Goal: Task Accomplishment & Management: Manage account settings

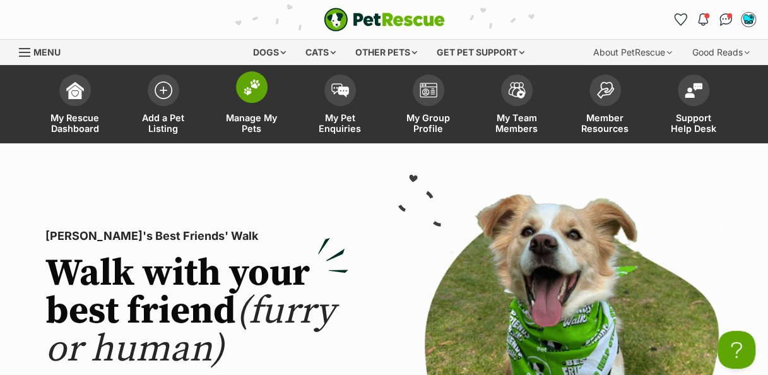
click at [249, 90] on img at bounding box center [252, 87] width 18 height 16
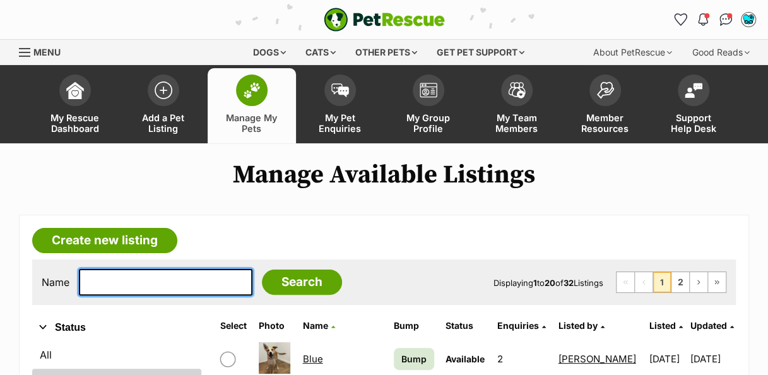
click at [172, 285] on input "text" at bounding box center [166, 282] width 174 height 27
type input "pizza"
click at [262, 270] on input "Search" at bounding box center [302, 282] width 80 height 25
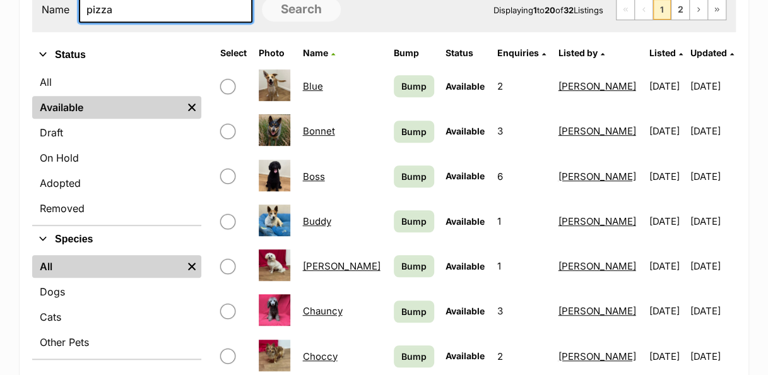
scroll to position [280, 0]
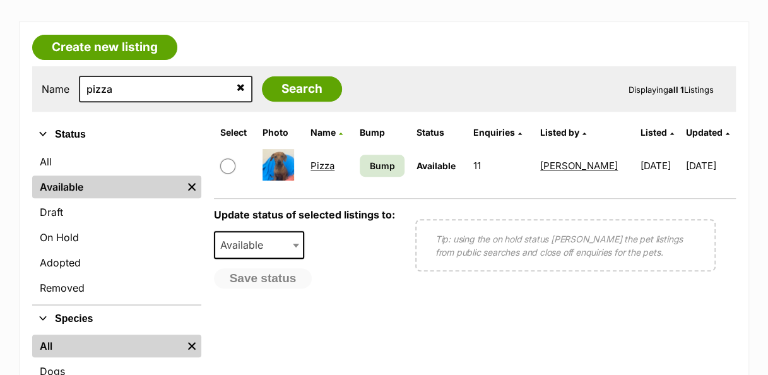
scroll to position [206, 0]
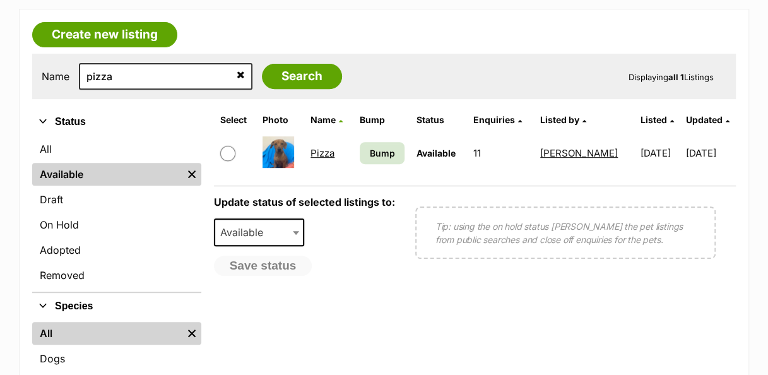
click at [329, 152] on link "Pizza" at bounding box center [323, 153] width 24 height 12
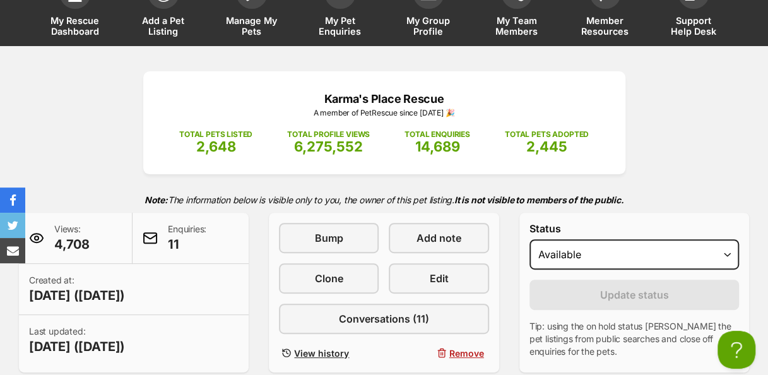
scroll to position [105, 0]
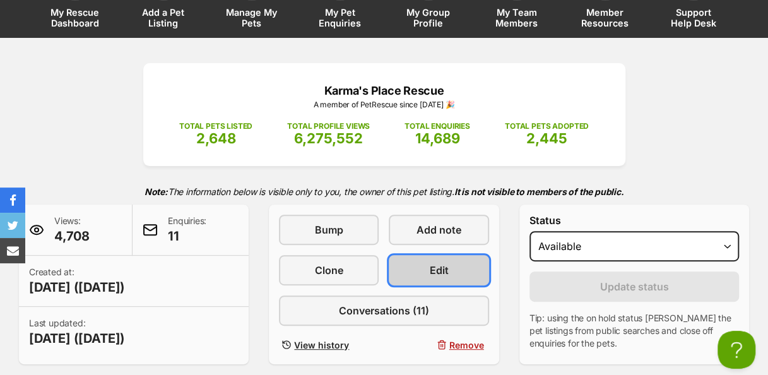
click at [455, 274] on link "Edit" at bounding box center [439, 270] width 100 height 30
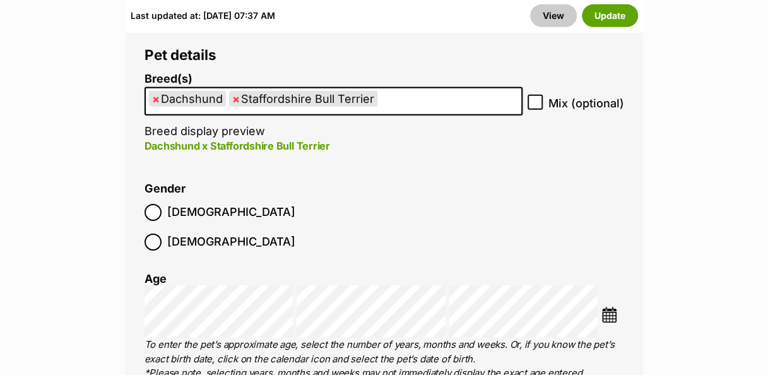
scroll to position [1854, 0]
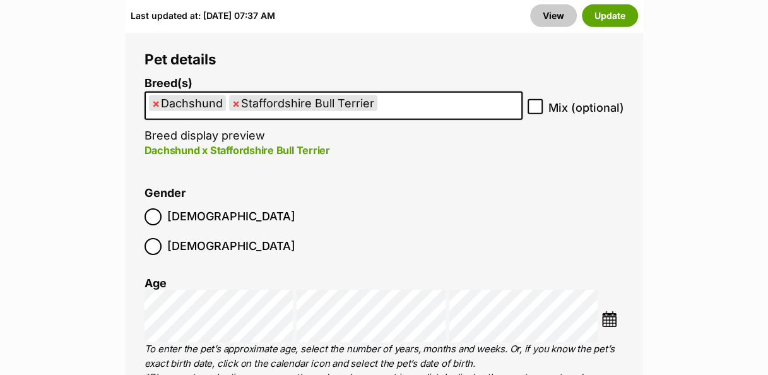
click at [616, 311] on img at bounding box center [610, 319] width 16 height 16
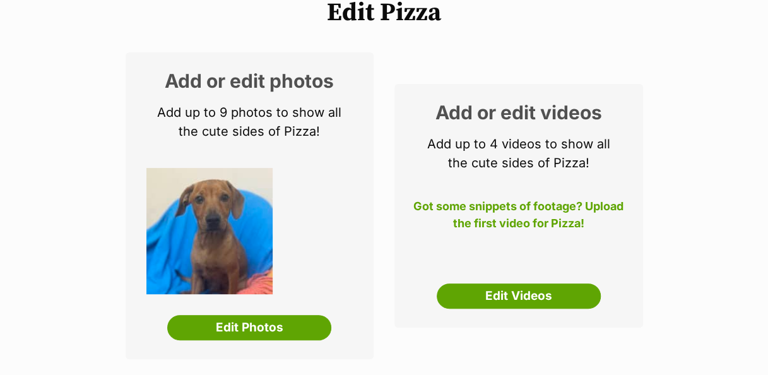
scroll to position [0, 0]
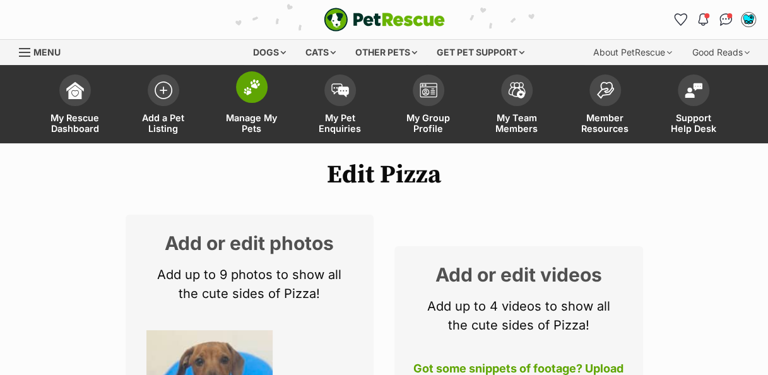
click at [257, 87] on img at bounding box center [252, 87] width 18 height 16
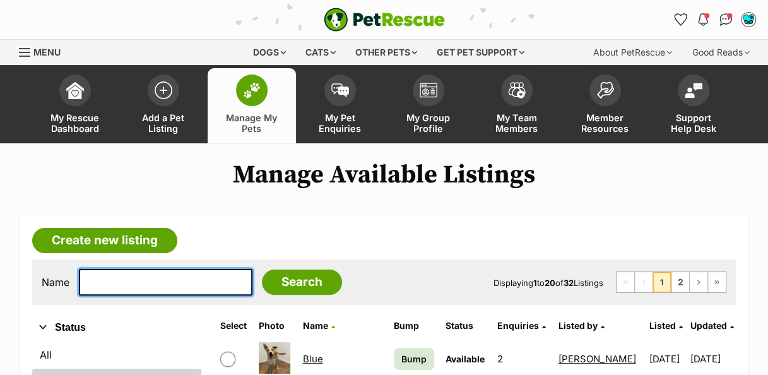
click at [186, 278] on input "text" at bounding box center [166, 282] width 174 height 27
type input "miyo"
click at [262, 270] on input "Search" at bounding box center [302, 282] width 80 height 25
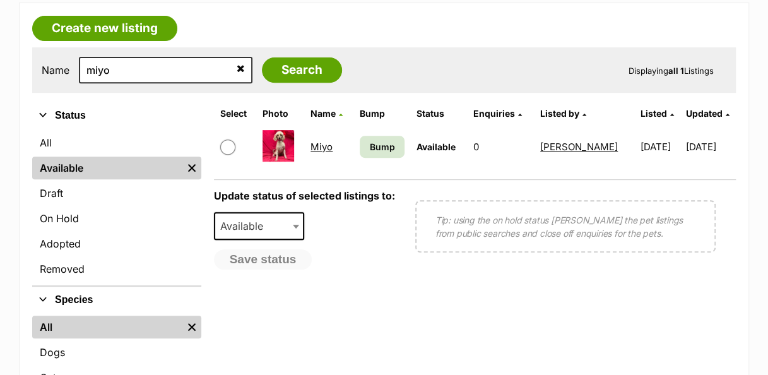
click at [232, 143] on input "checkbox" at bounding box center [227, 147] width 15 height 15
checkbox input "true"
click at [292, 222] on span at bounding box center [297, 226] width 13 height 28
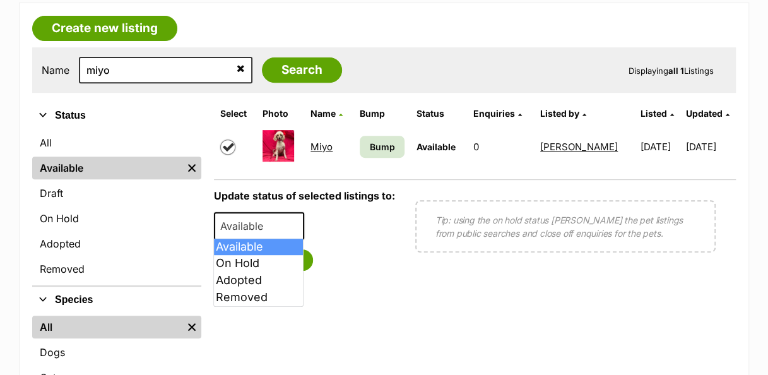
select select "removed"
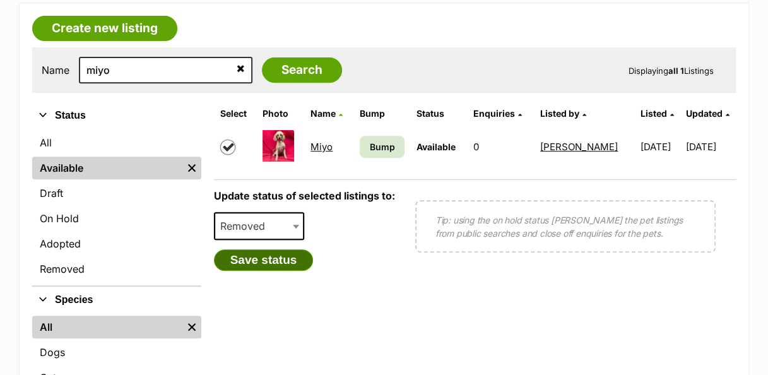
click at [299, 256] on button "Save status" at bounding box center [264, 259] width 100 height 21
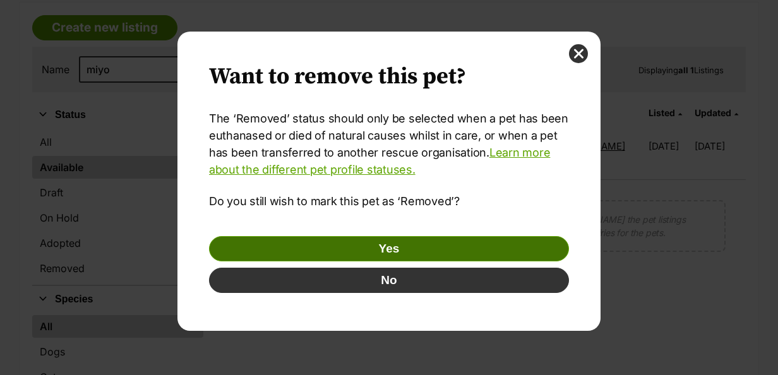
click at [494, 245] on button "Yes" at bounding box center [389, 248] width 360 height 25
click at [488, 250] on button "Yes" at bounding box center [389, 248] width 360 height 25
click at [413, 248] on button "Yes" at bounding box center [389, 248] width 360 height 25
click at [395, 244] on button "Yes" at bounding box center [389, 248] width 360 height 25
click at [380, 244] on button "Yes" at bounding box center [389, 248] width 360 height 25
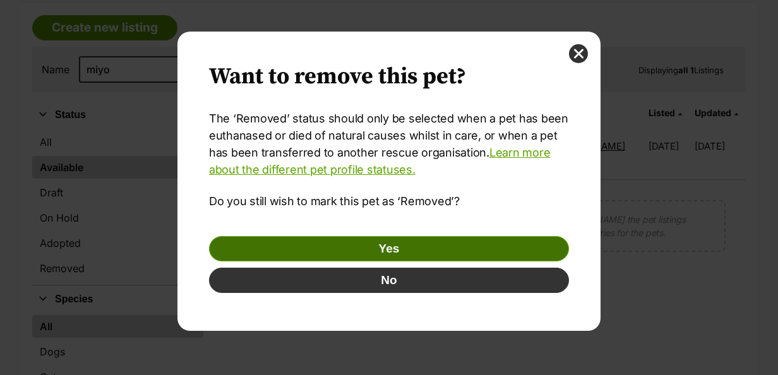
click at [382, 244] on button "Yes" at bounding box center [389, 248] width 360 height 25
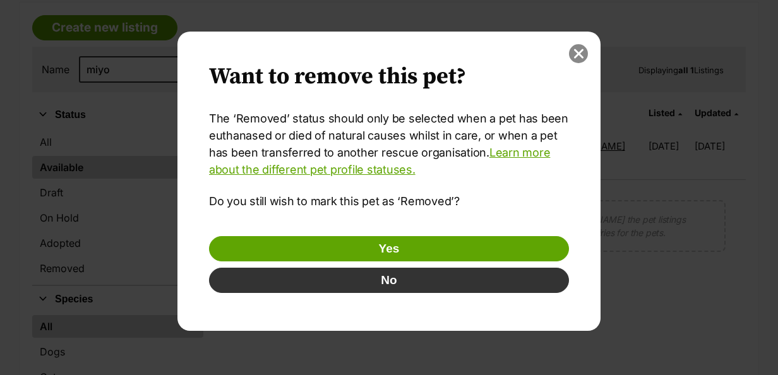
click at [573, 49] on button "close" at bounding box center [578, 53] width 19 height 19
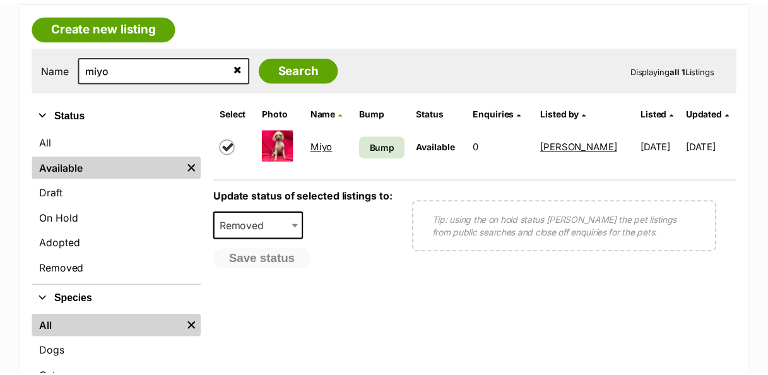
scroll to position [212, 0]
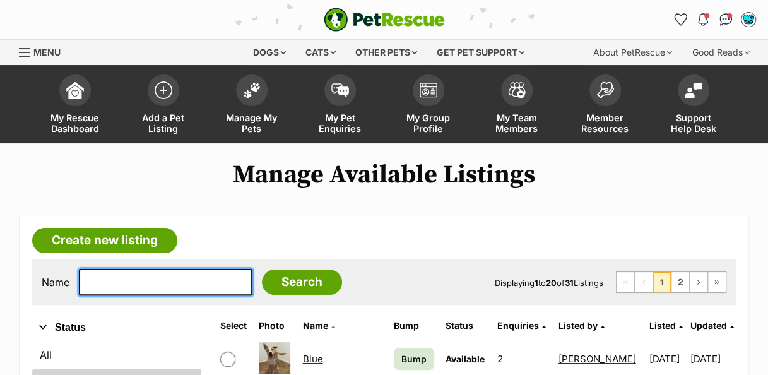
click at [164, 274] on input "text" at bounding box center [166, 282] width 174 height 27
type input "miyo"
click at [262, 270] on input "Search" at bounding box center [302, 282] width 80 height 25
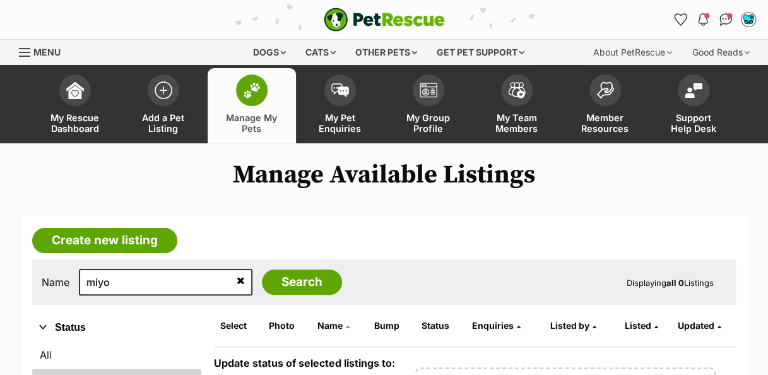
drag, startPoint x: 0, startPoint y: 0, endPoint x: 359, endPoint y: 214, distance: 417.7
click at [256, 96] on img at bounding box center [252, 90] width 18 height 16
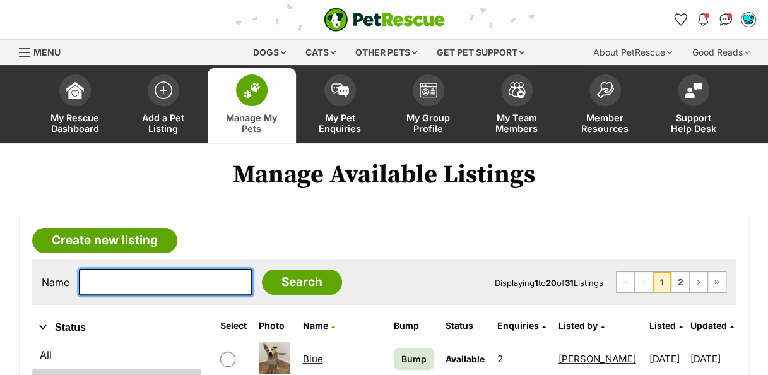
click at [181, 285] on input "text" at bounding box center [166, 282] width 174 height 27
type input "pizza"
click at [262, 270] on input "Search" at bounding box center [302, 282] width 80 height 25
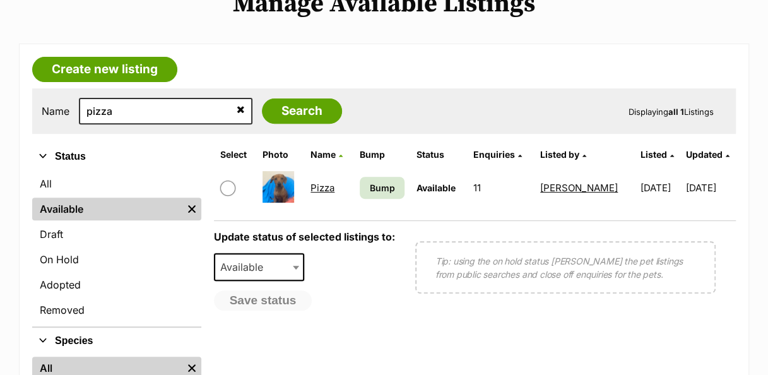
scroll to position [173, 0]
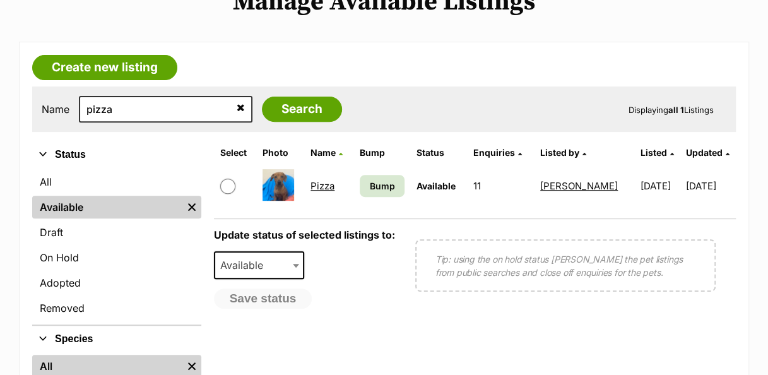
click at [221, 182] on input "checkbox" at bounding box center [227, 186] width 15 height 15
checkbox input "true"
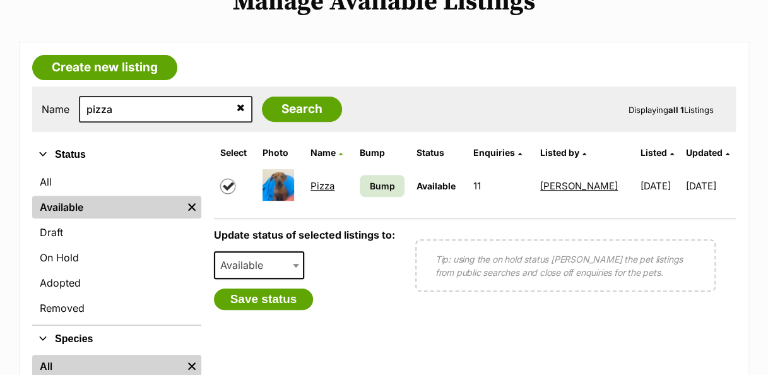
click at [292, 258] on span at bounding box center [297, 265] width 13 height 28
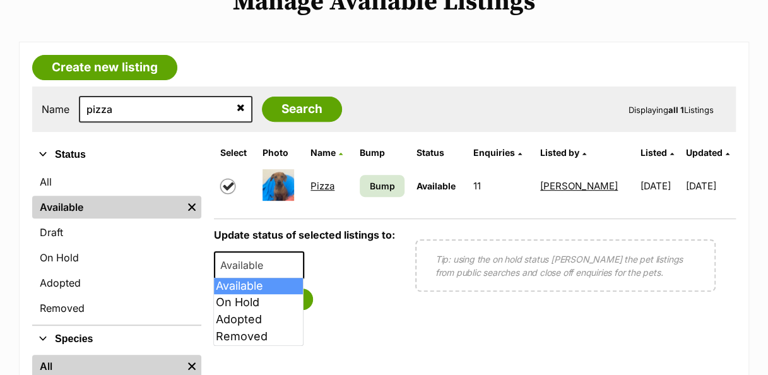
select select "rehomed"
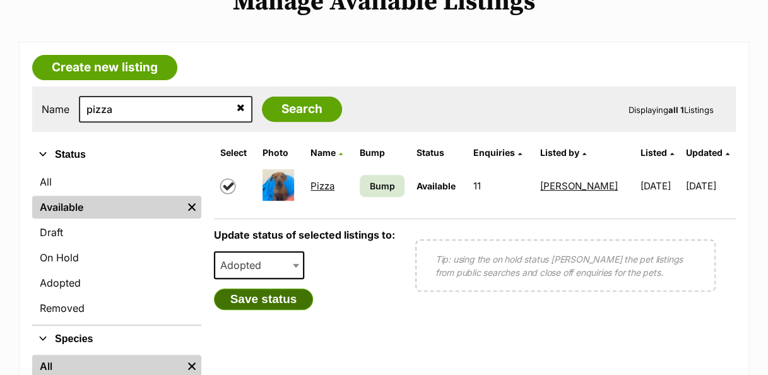
click at [296, 298] on button "Save status" at bounding box center [264, 299] width 100 height 21
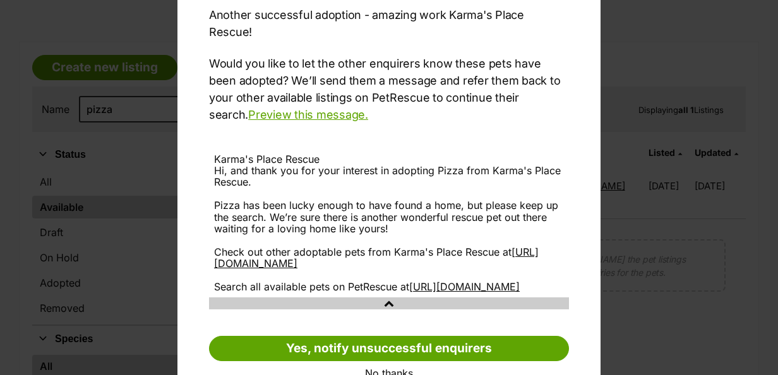
scroll to position [160, 0]
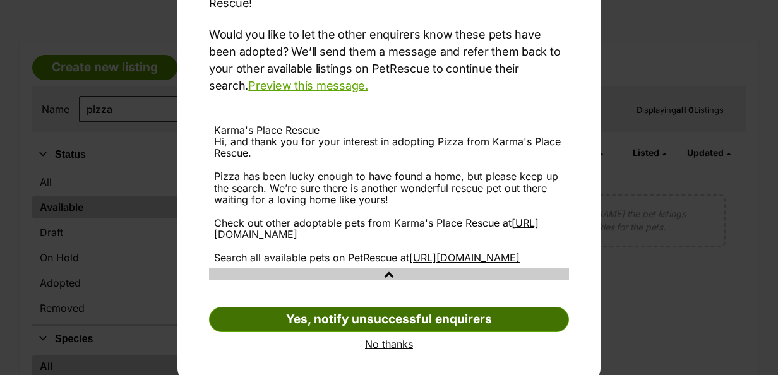
click at [490, 318] on link "Yes, notify unsuccessful enquirers" at bounding box center [389, 319] width 360 height 25
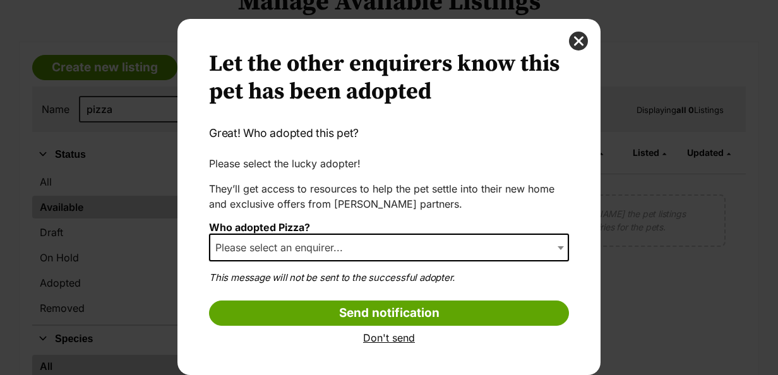
scroll to position [12, 0]
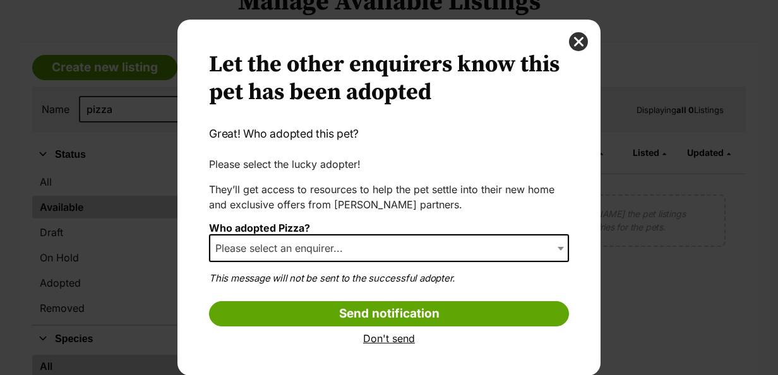
click at [558, 247] on b "Dialog Window - Close (Press escape to close)" at bounding box center [561, 249] width 6 height 4
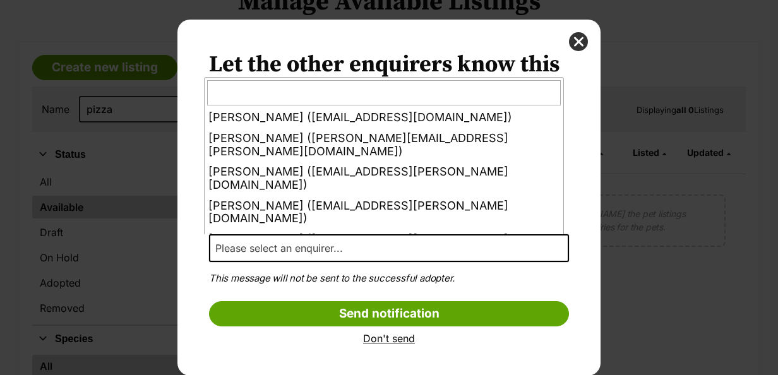
scroll to position [142, 0]
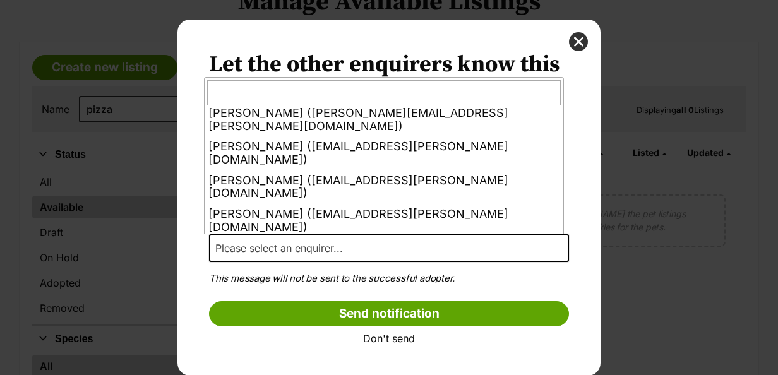
select select "other"
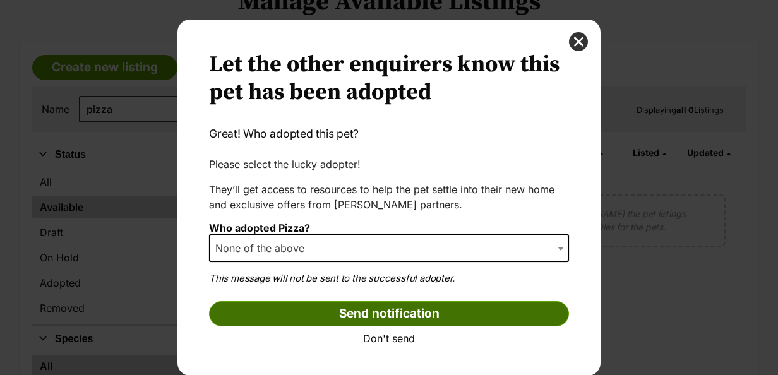
click at [421, 316] on input "Send notification" at bounding box center [389, 313] width 360 height 25
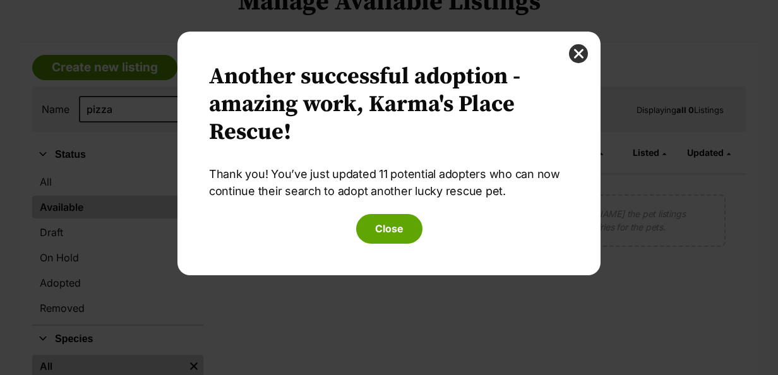
scroll to position [0, 0]
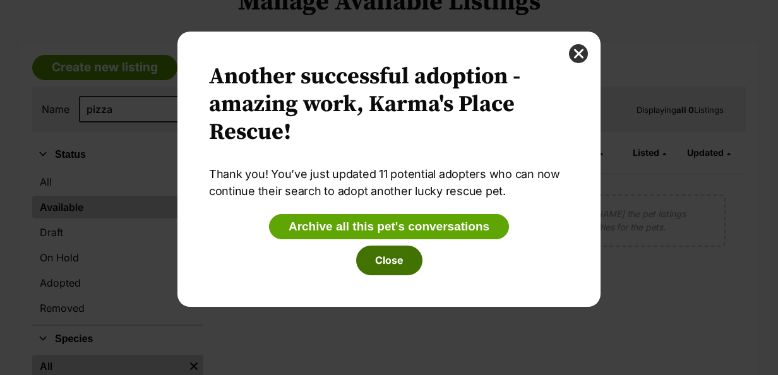
click at [394, 265] on button "Close" at bounding box center [389, 260] width 66 height 29
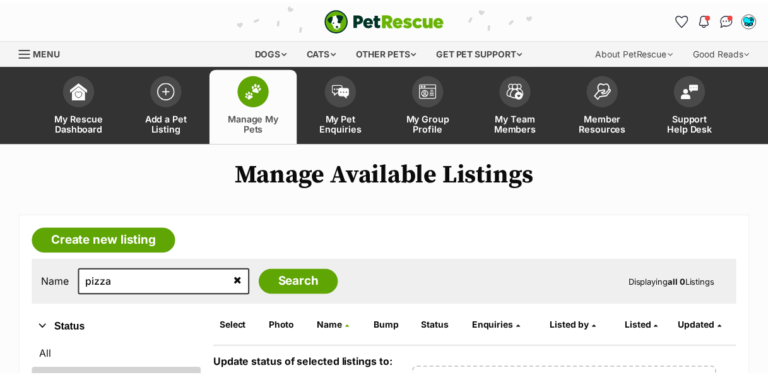
scroll to position [173, 0]
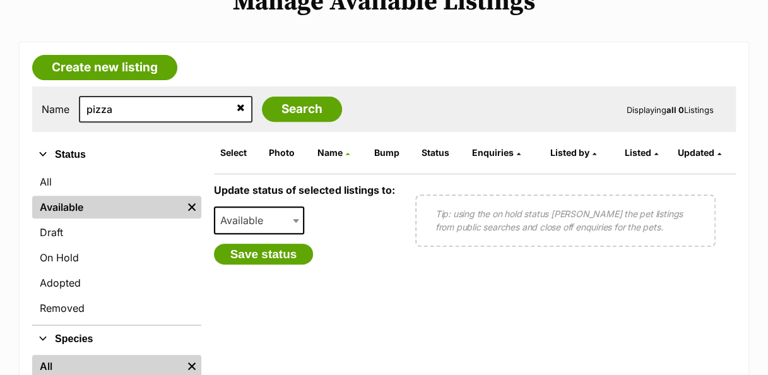
click at [653, 367] on form "Select Photo Name Bump Status Enquiries Listed by Listed Updated Update status …" at bounding box center [475, 300] width 522 height 318
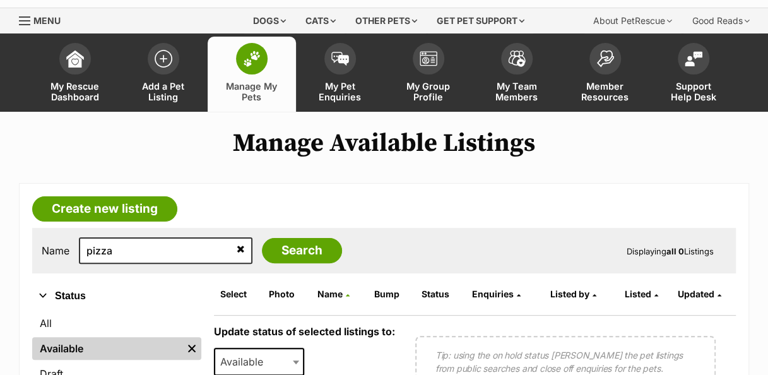
scroll to position [0, 0]
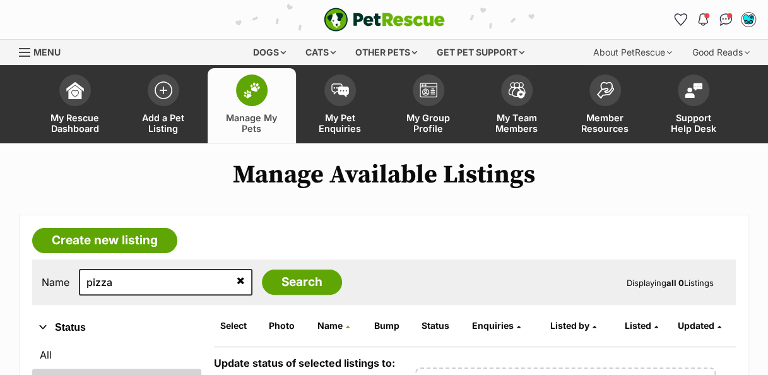
click at [246, 90] on img at bounding box center [252, 90] width 18 height 16
